Goal: Task Accomplishment & Management: Use online tool/utility

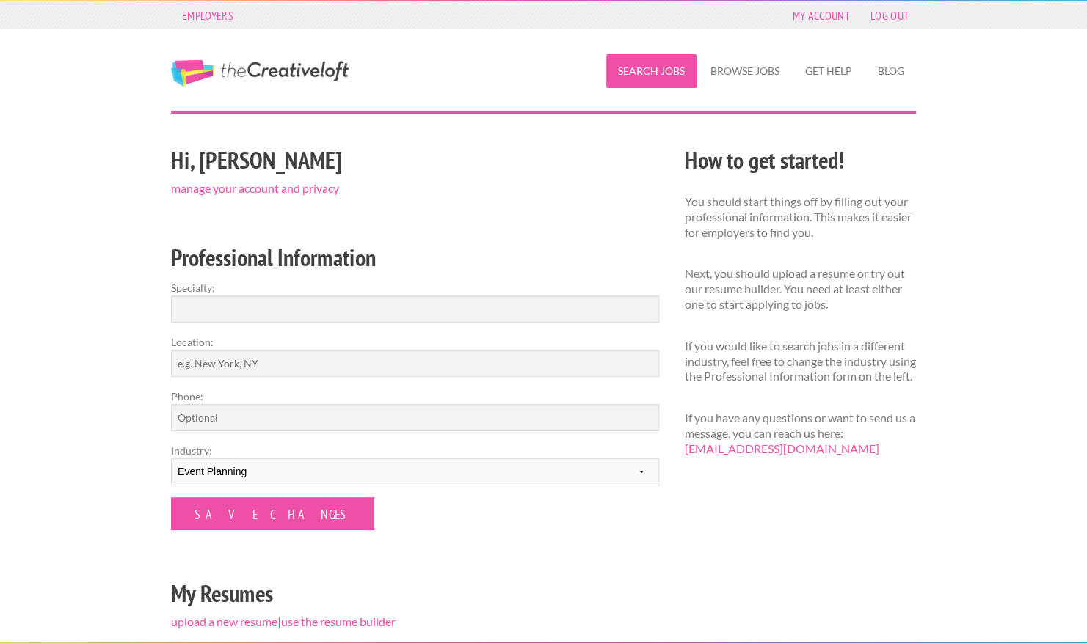
click at [668, 70] on link "Search Jobs" at bounding box center [651, 71] width 90 height 34
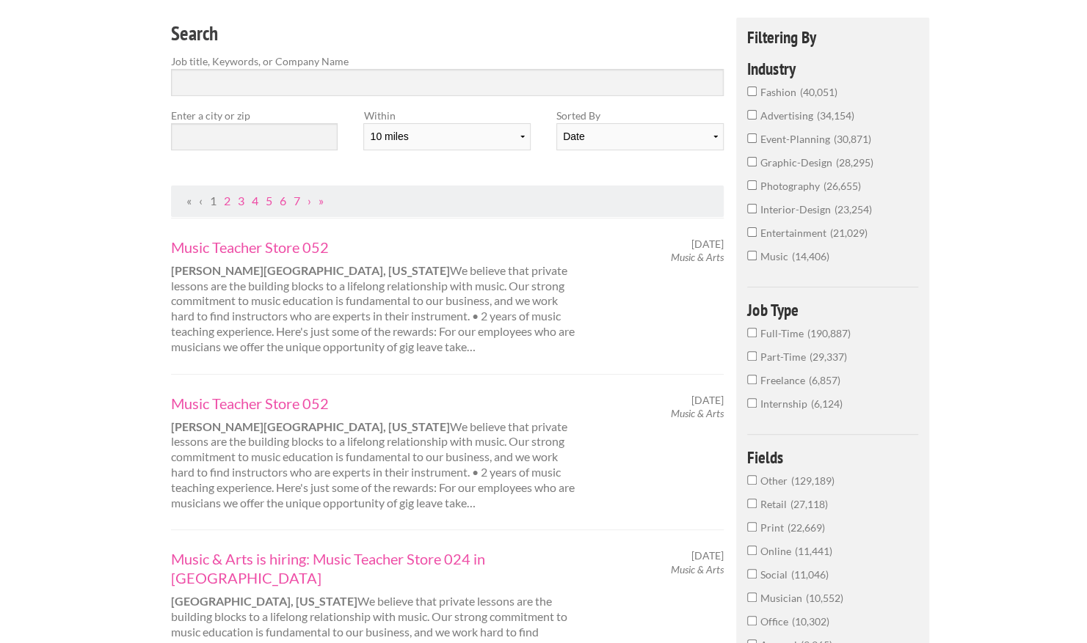
scroll to position [123, 0]
click at [782, 136] on span "event-planning" at bounding box center [796, 140] width 73 height 12
click at [756, 136] on input "event-planning 30,871" at bounding box center [752, 139] width 10 height 10
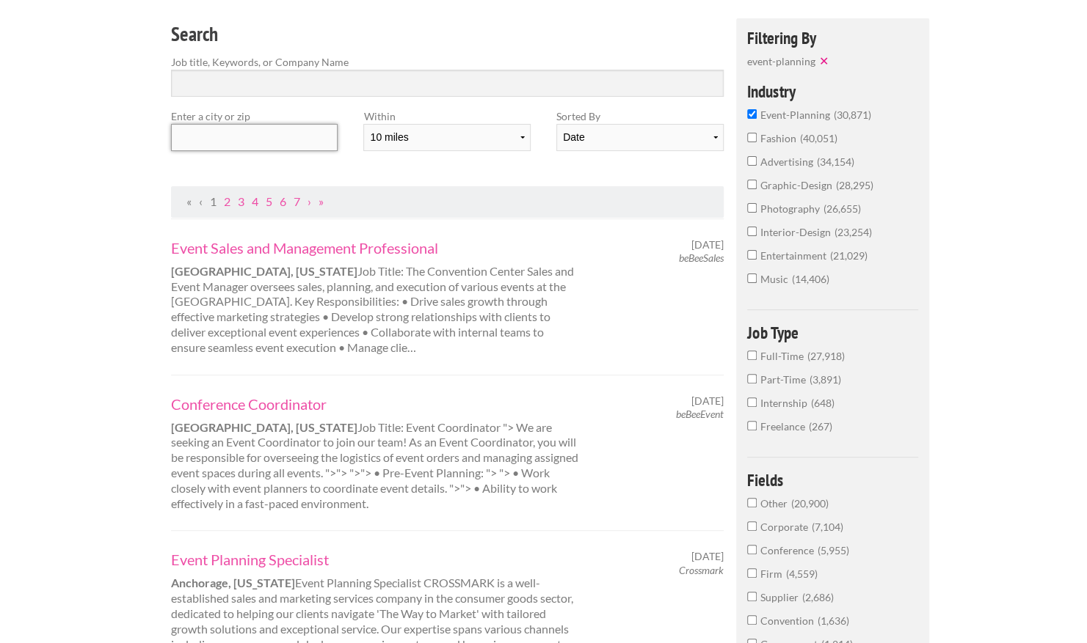
click at [310, 135] on input "text" at bounding box center [254, 137] width 167 height 27
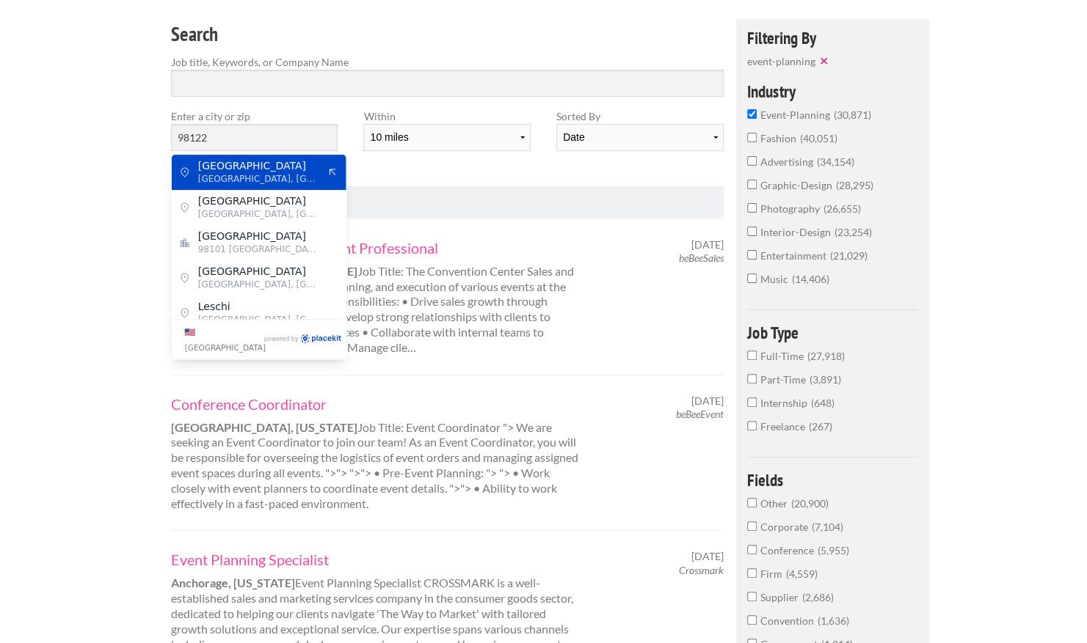
click at [273, 175] on span "Seattle, King County" at bounding box center [258, 178] width 120 height 13
type input "23rd Avenue South"
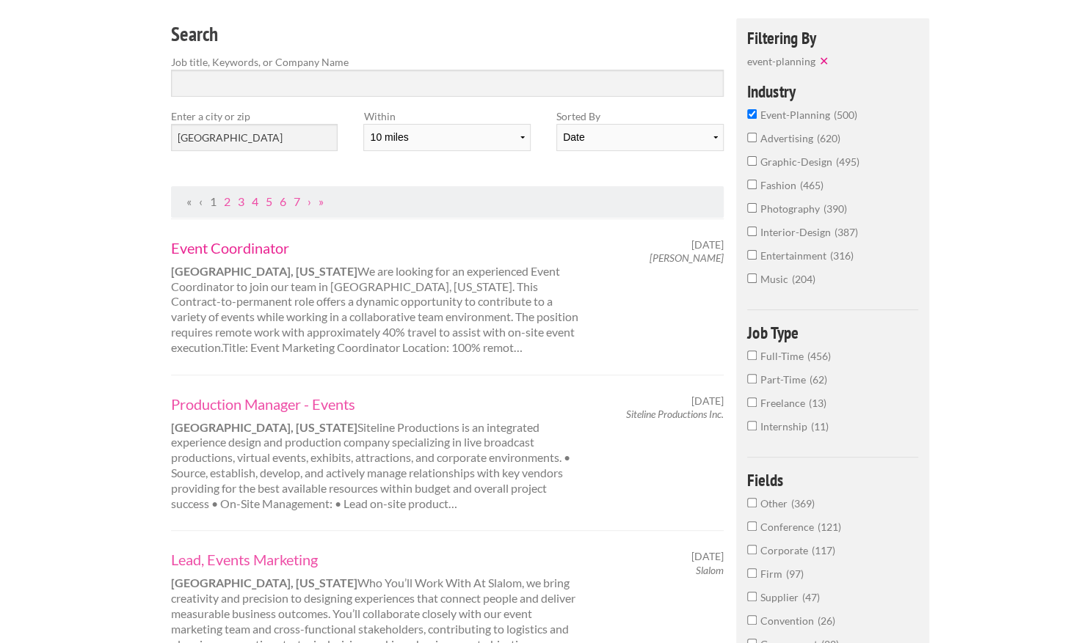
click at [219, 251] on link "Event Coordinator" at bounding box center [375, 247] width 408 height 19
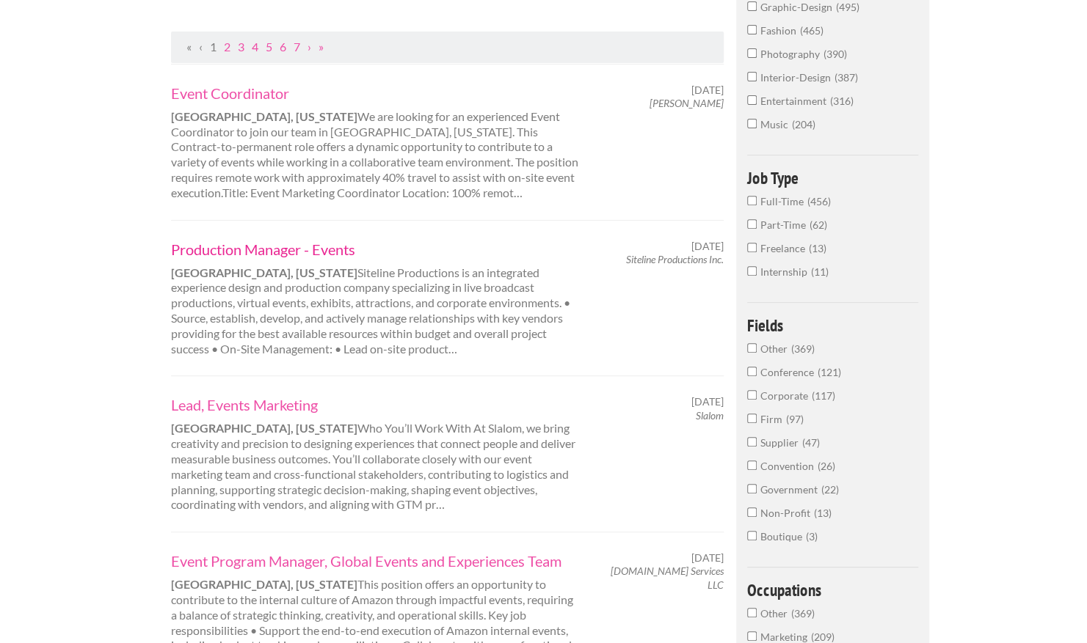
scroll to position [279, 0]
click at [408, 357] on div "Production Manager - Events Seattle, Washington Siteline Productions is an inte…" at bounding box center [447, 297] width 552 height 156
click at [332, 249] on link "Production Manager - Events" at bounding box center [375, 248] width 408 height 19
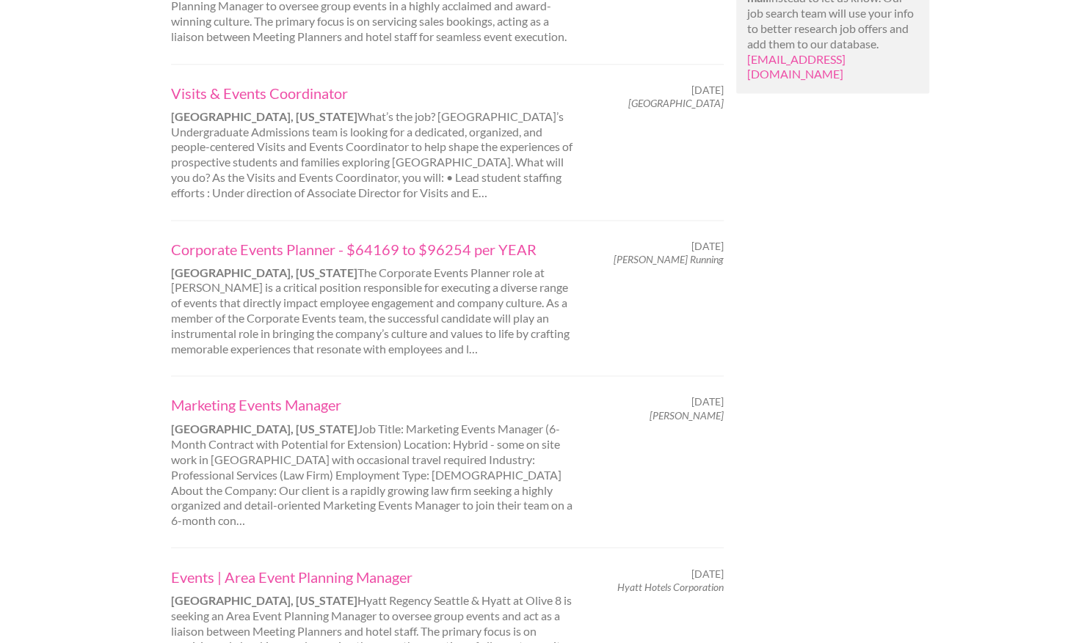
scroll to position [1539, 0]
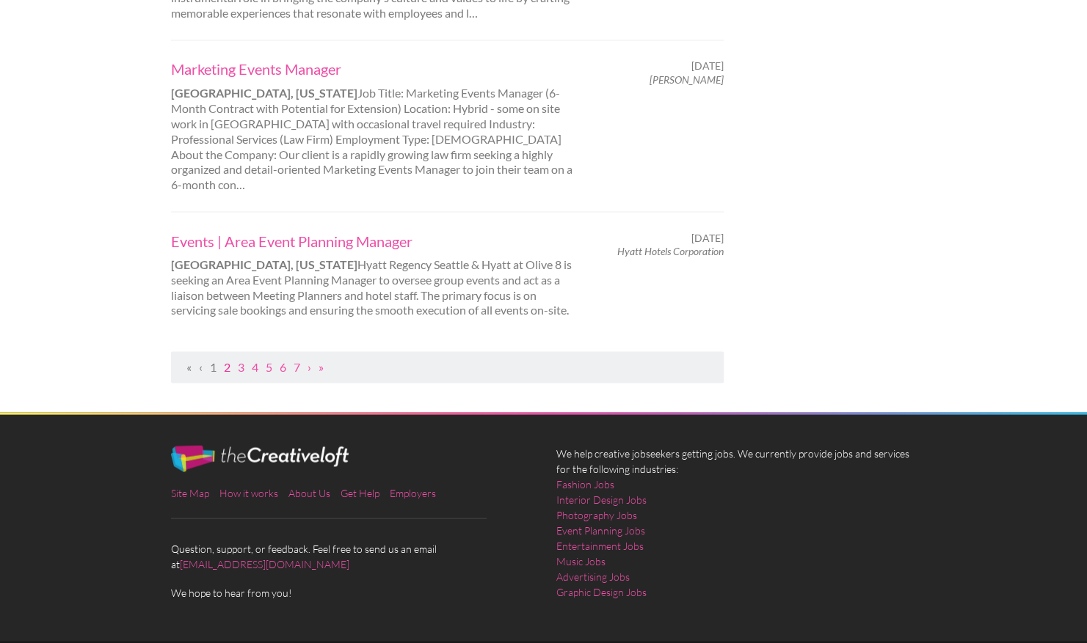
click at [228, 360] on link "2" at bounding box center [227, 367] width 7 height 14
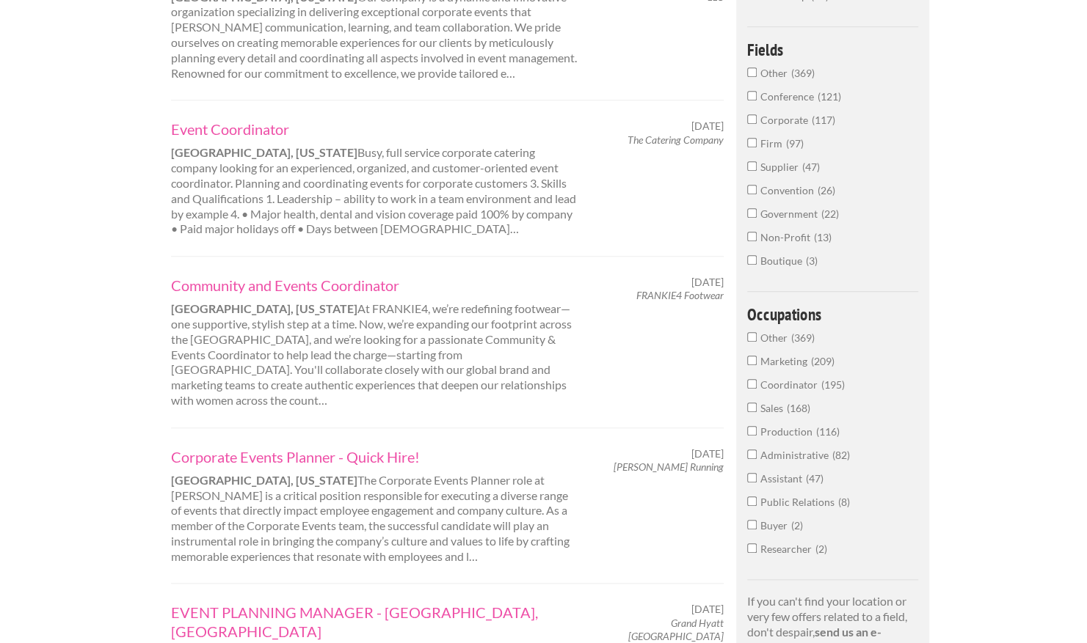
scroll to position [66, 0]
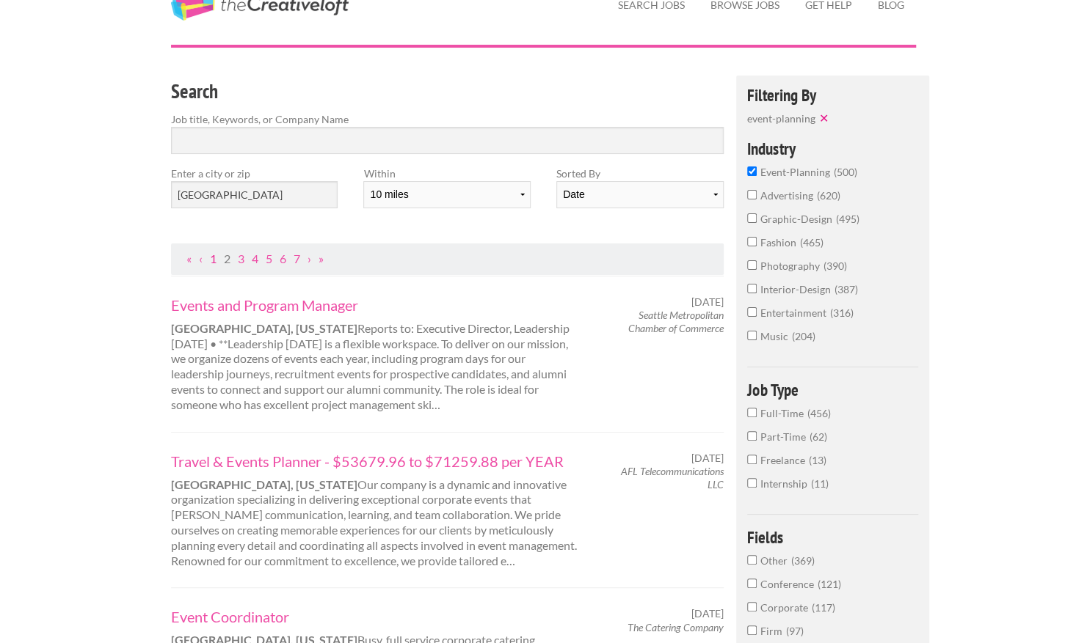
click at [213, 258] on link "1" at bounding box center [213, 259] width 7 height 14
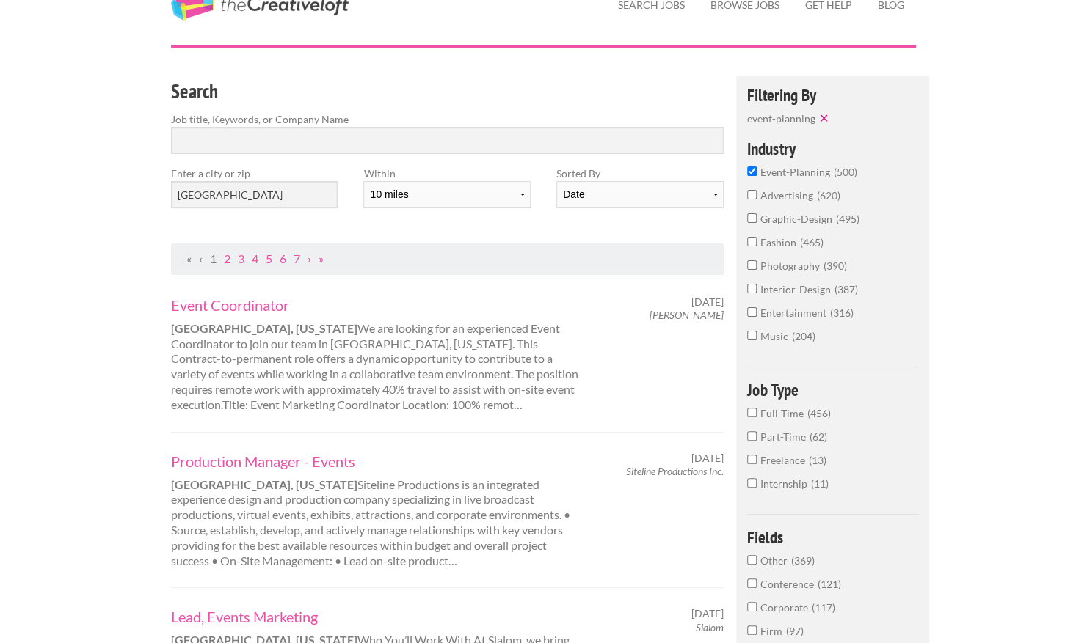
scroll to position [0, 0]
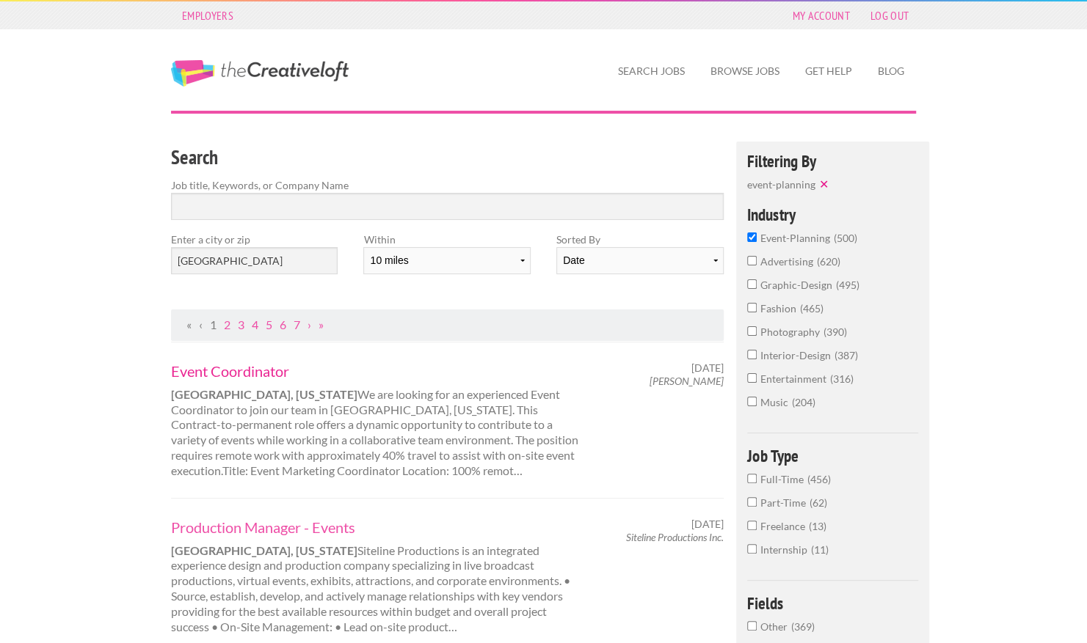
click at [247, 373] on link "Event Coordinator" at bounding box center [375, 371] width 408 height 19
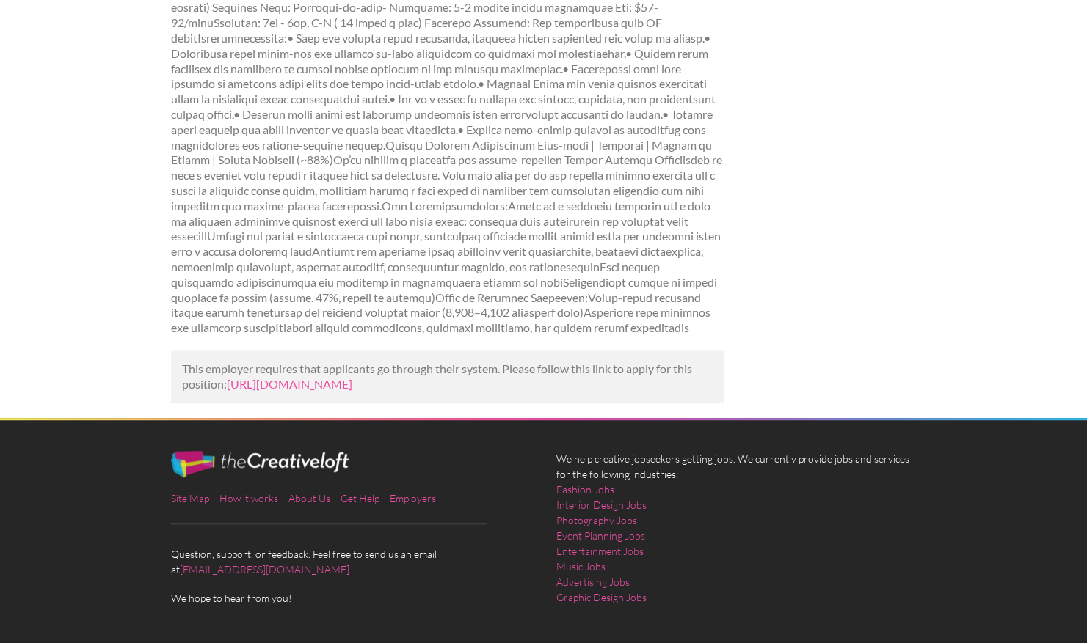
scroll to position [302, 0]
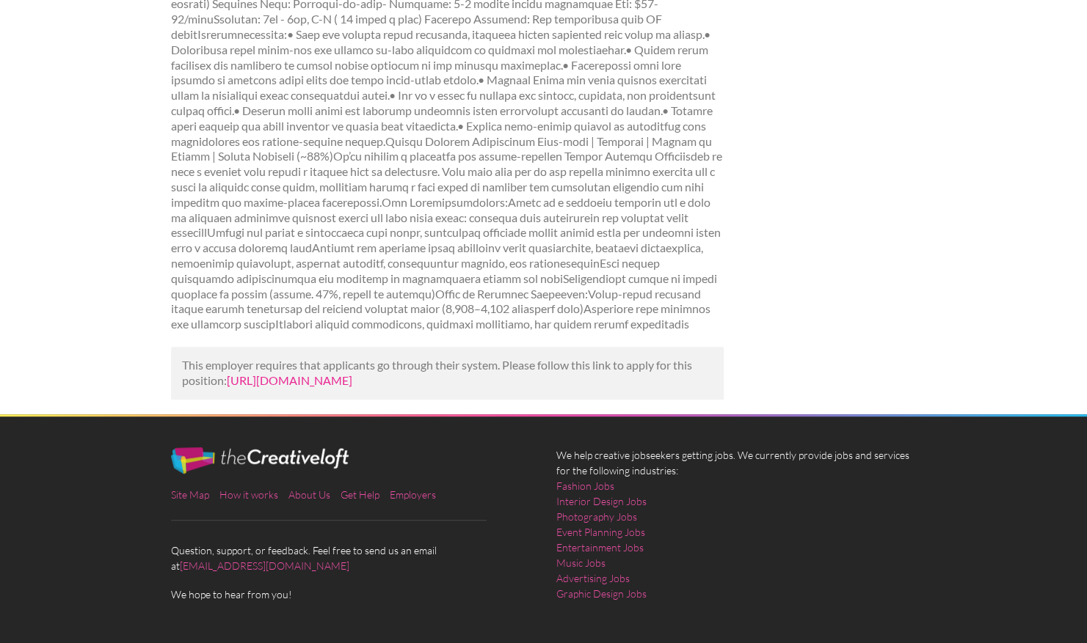
click at [352, 382] on link "[URL][DOMAIN_NAME]" at bounding box center [289, 380] width 125 height 14
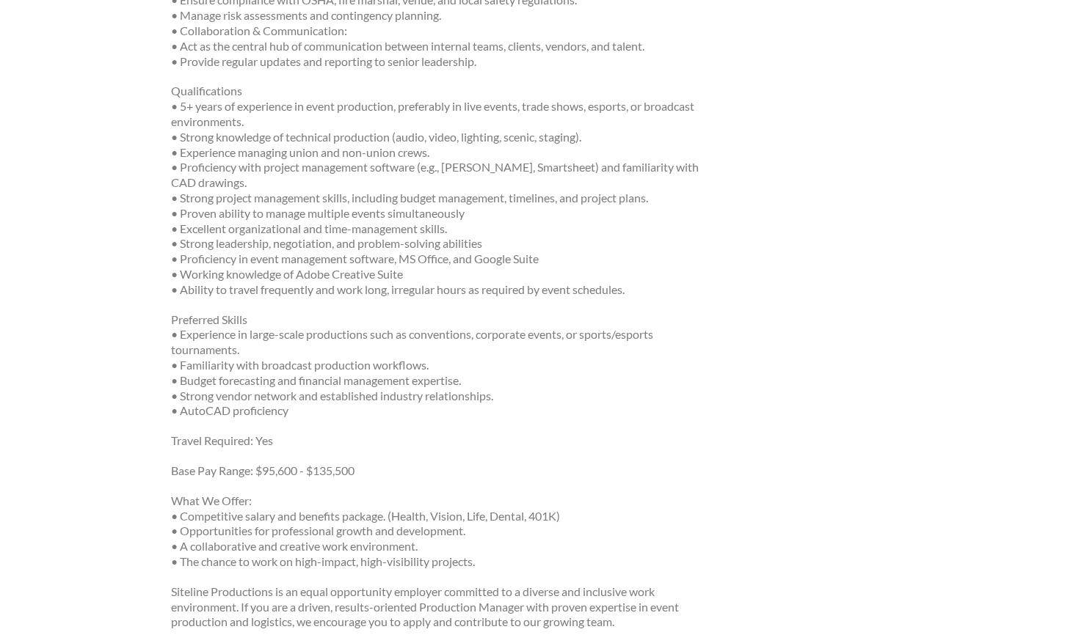
scroll to position [828, 0]
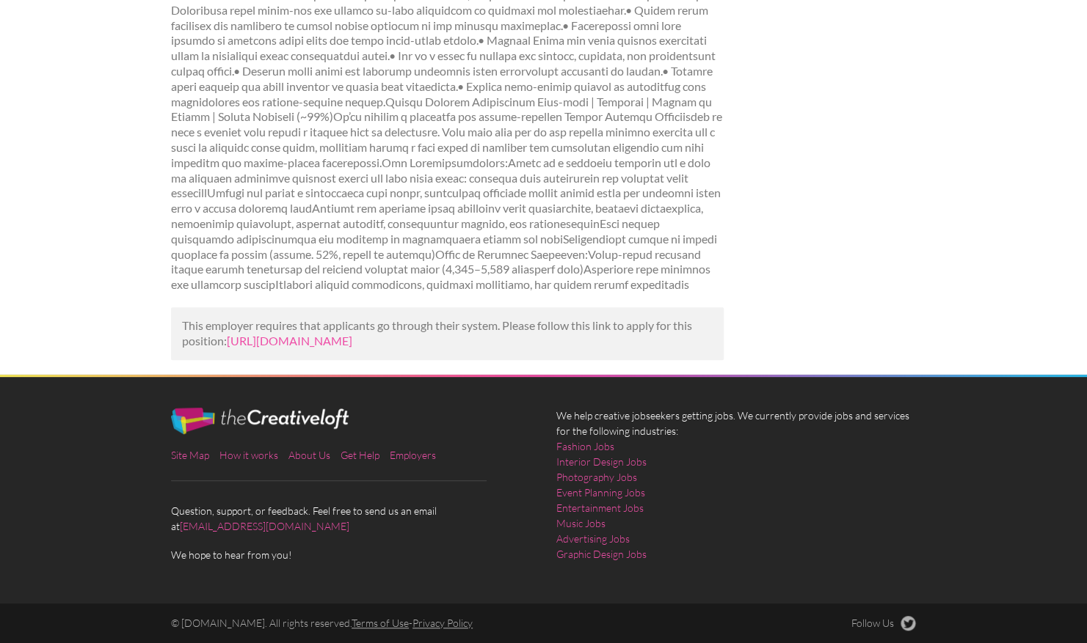
scroll to position [351, 0]
drag, startPoint x: 704, startPoint y: 351, endPoint x: 230, endPoint y: 337, distance: 474.1
click at [230, 337] on p "This employer requires that applicants go through their system. Please follow t…" at bounding box center [447, 333] width 530 height 31
copy link "[URL][DOMAIN_NAME]"
